Goal: Communication & Community: Answer question/provide support

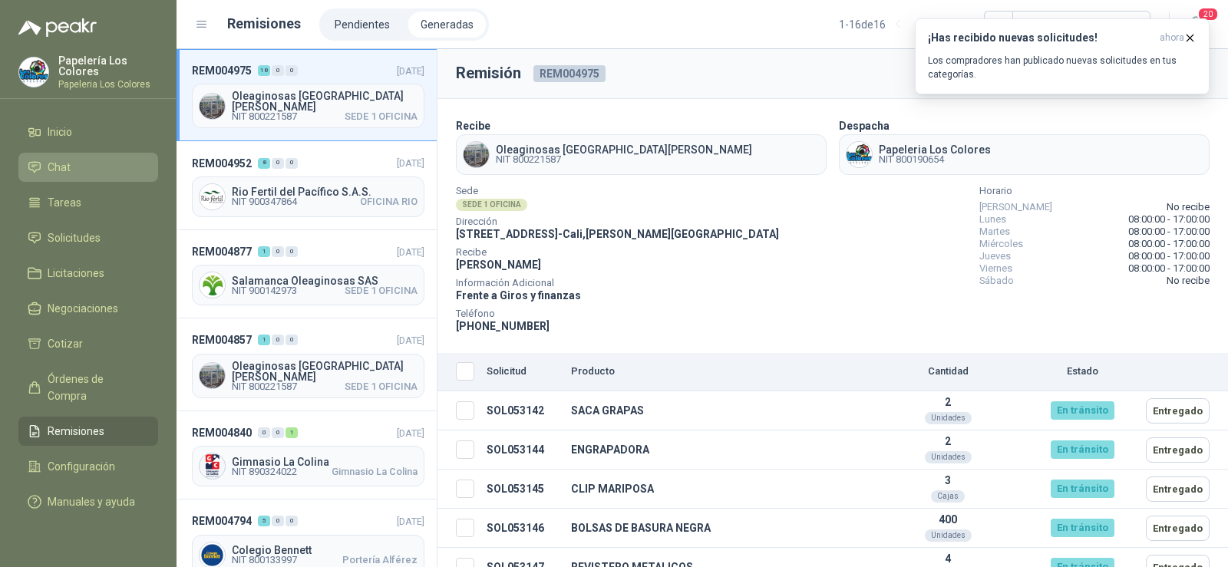
click at [59, 173] on span "Chat" at bounding box center [59, 167] width 23 height 17
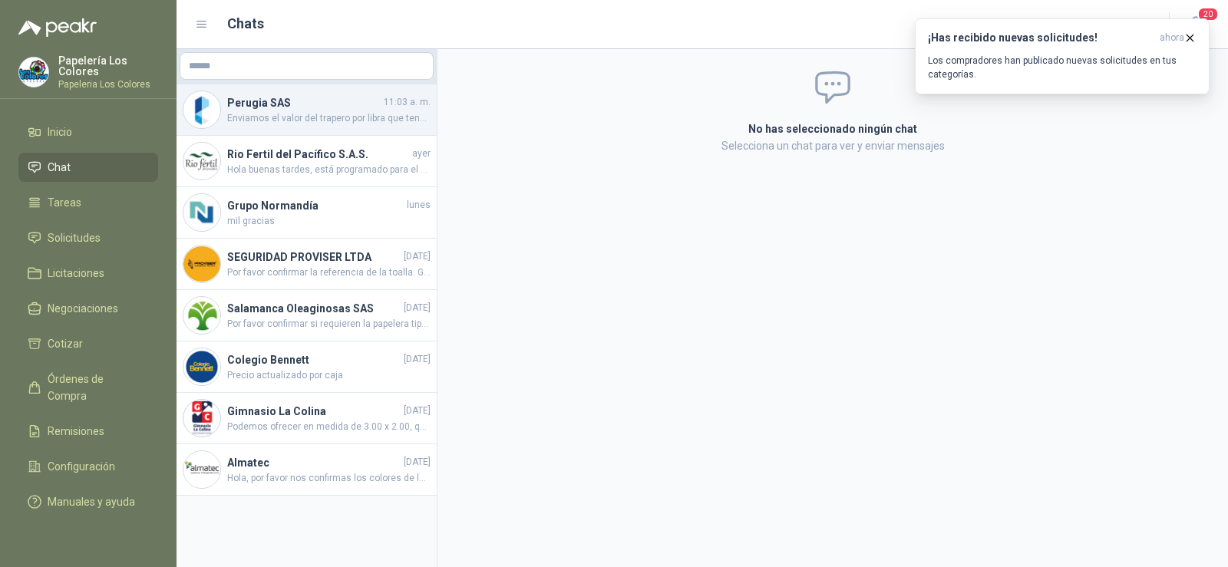
click at [270, 116] on span "Enviamos el valor del trapero por libra que tenemos disponible, el trapero gran…" at bounding box center [328, 118] width 203 height 15
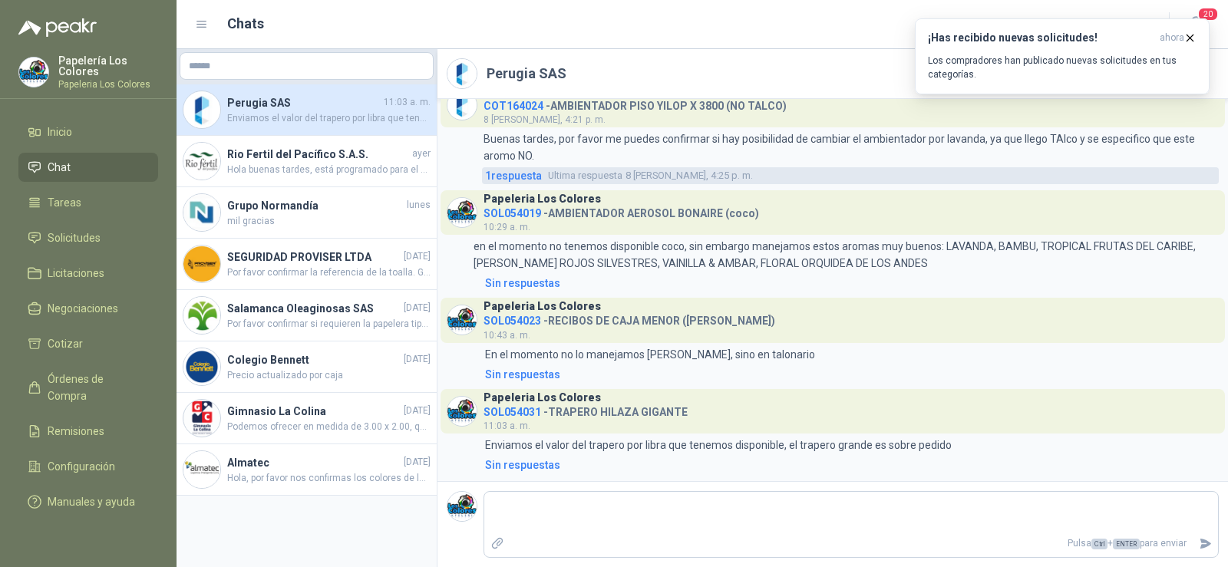
scroll to position [262, 0]
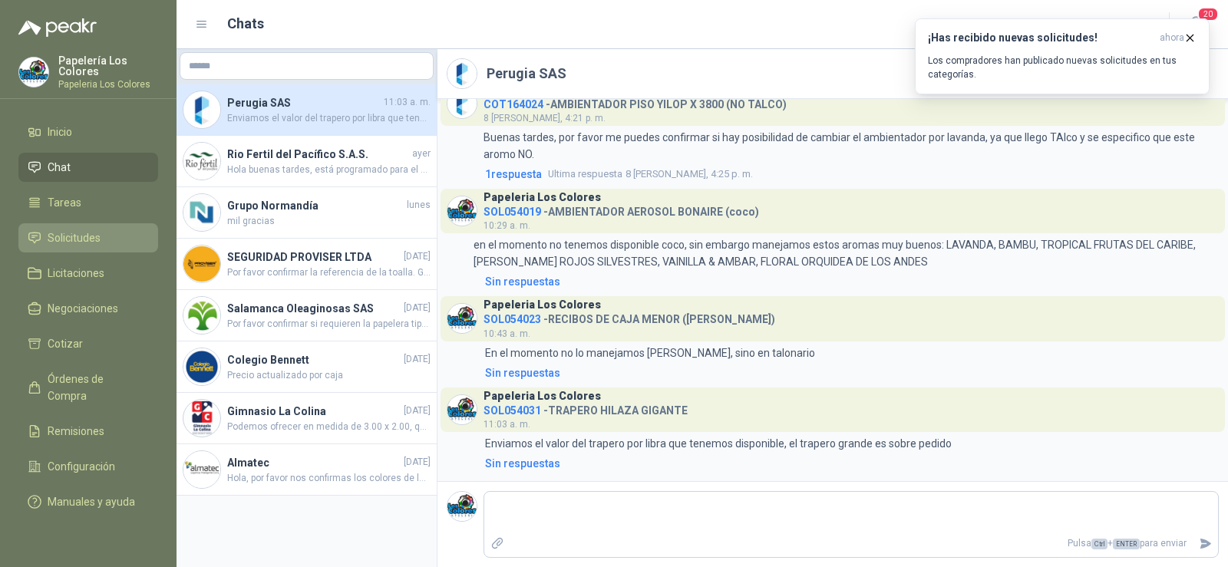
click at [71, 230] on link "Solicitudes" at bounding box center [88, 237] width 140 height 29
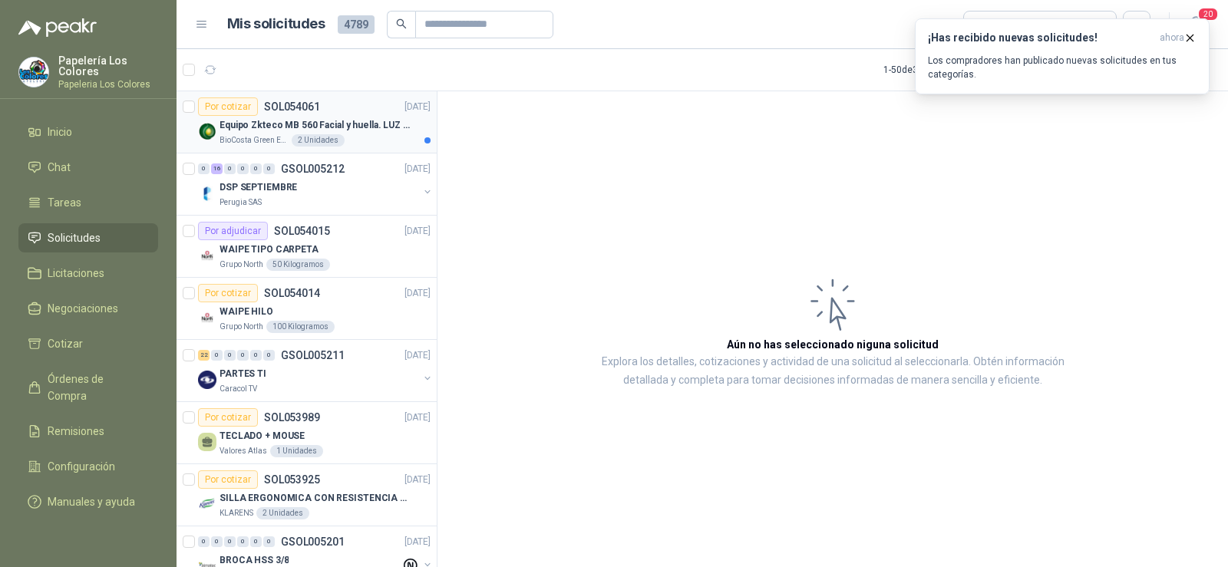
click at [248, 135] on p "BioCosta Green Energy S.A.S" at bounding box center [253, 140] width 69 height 12
